Goal: Information Seeking & Learning: Check status

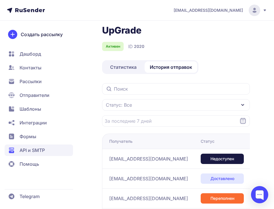
scroll to position [19, 0]
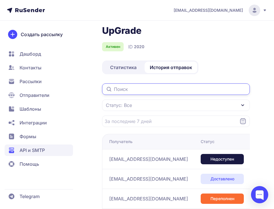
click at [134, 88] on input "text" at bounding box center [176, 89] width 148 height 11
paste input "[EMAIL_ADDRESS][DOMAIN_NAME]"
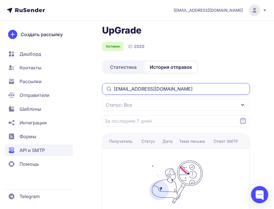
scroll to position [31, 0]
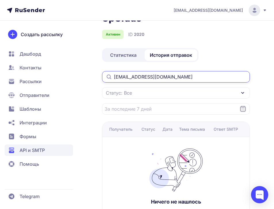
type input "[EMAIL_ADDRESS][DOMAIN_NAME]"
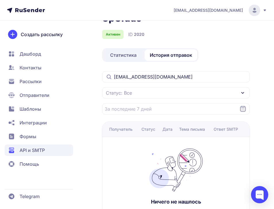
click at [132, 56] on span "Статистика" at bounding box center [123, 55] width 26 height 7
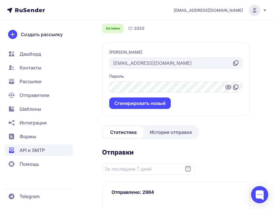
scroll to position [32, 0]
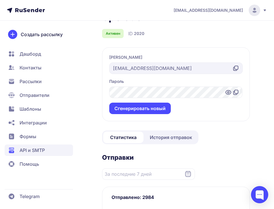
click at [178, 140] on span "История отправок" at bounding box center [171, 137] width 42 height 7
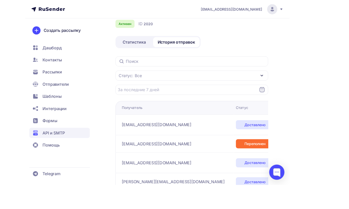
scroll to position [40, 0]
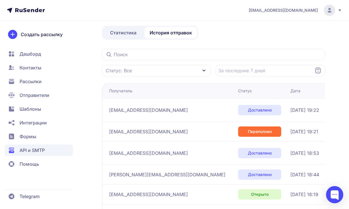
drag, startPoint x: 106, startPoint y: 109, endPoint x: 181, endPoint y: 110, distance: 74.1
click at [181, 111] on td "[EMAIL_ADDRESS][PERSON_NAME][DOMAIN_NAME]" at bounding box center [169, 109] width 134 height 23
copy span "[EMAIL_ADDRESS][PERSON_NAME][DOMAIN_NAME]"
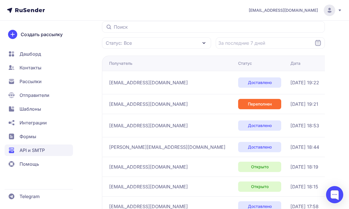
scroll to position [108, 0]
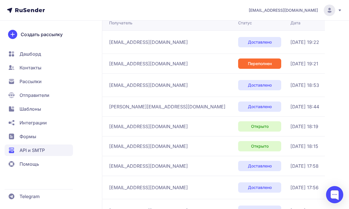
click at [133, 122] on div "[EMAIL_ADDRESS][DOMAIN_NAME]" at bounding box center [171, 126] width 124 height 9
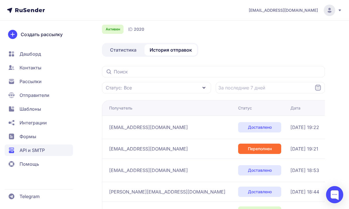
scroll to position [0, 0]
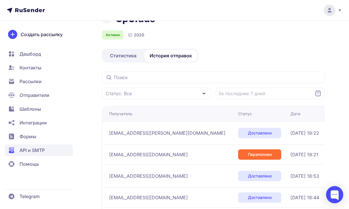
scroll to position [19, 0]
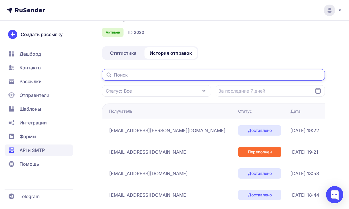
click at [121, 78] on input "text" at bounding box center [213, 74] width 223 height 11
paste input "[EMAIL_ADDRESS][DOMAIN_NAME]"
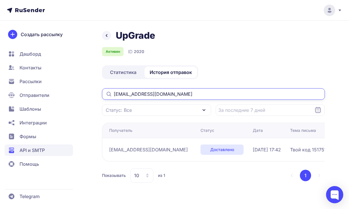
type input "[EMAIL_ADDRESS][DOMAIN_NAME]"
click at [127, 95] on input "[EMAIL_ADDRESS][DOMAIN_NAME]" at bounding box center [213, 93] width 223 height 11
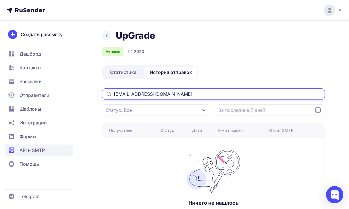
type input "[EMAIL_ADDRESS][DOMAIN_NAME]"
click at [155, 93] on input "[EMAIL_ADDRESS][DOMAIN_NAME]" at bounding box center [213, 93] width 223 height 11
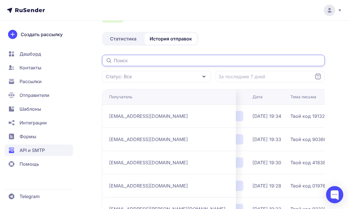
scroll to position [0, 39]
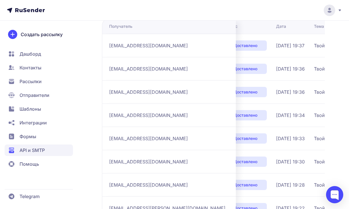
scroll to position [105, 0]
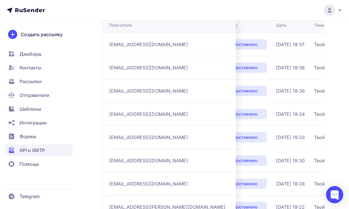
click at [158, 93] on span "[EMAIL_ADDRESS][DOMAIN_NAME]" at bounding box center [148, 91] width 79 height 7
copy div "[EMAIL_ADDRESS][DOMAIN_NAME]"
